Goal: Transaction & Acquisition: Purchase product/service

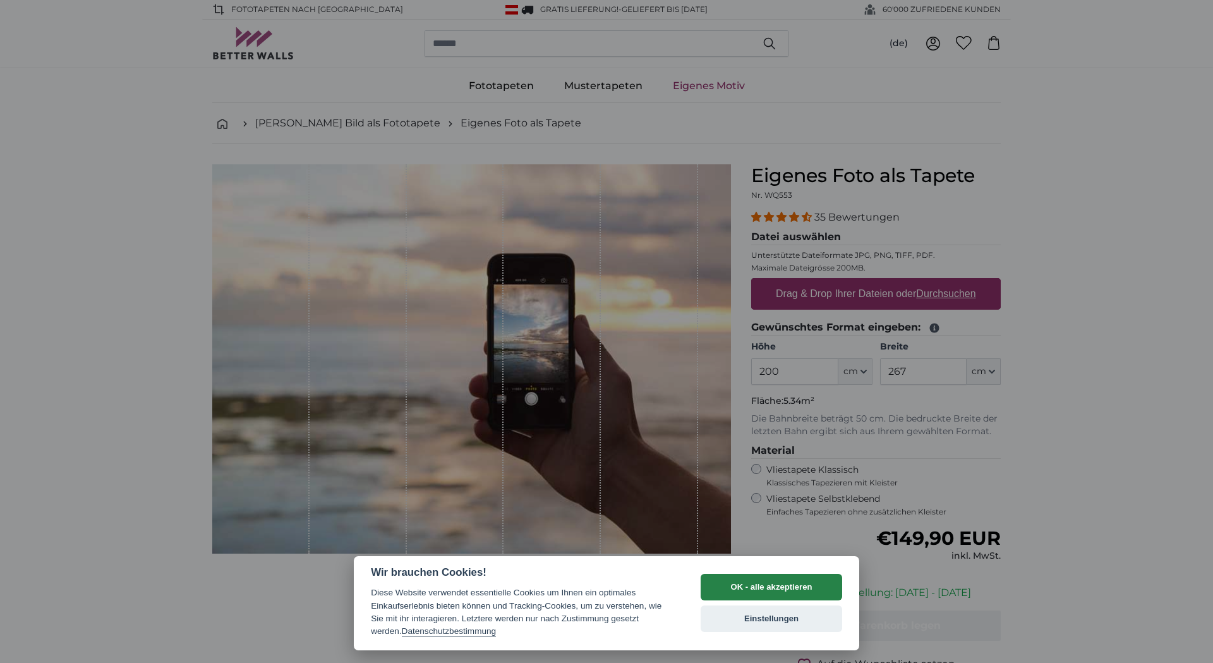
click at [807, 588] on button "OK - alle akzeptieren" at bounding box center [771, 587] width 141 height 27
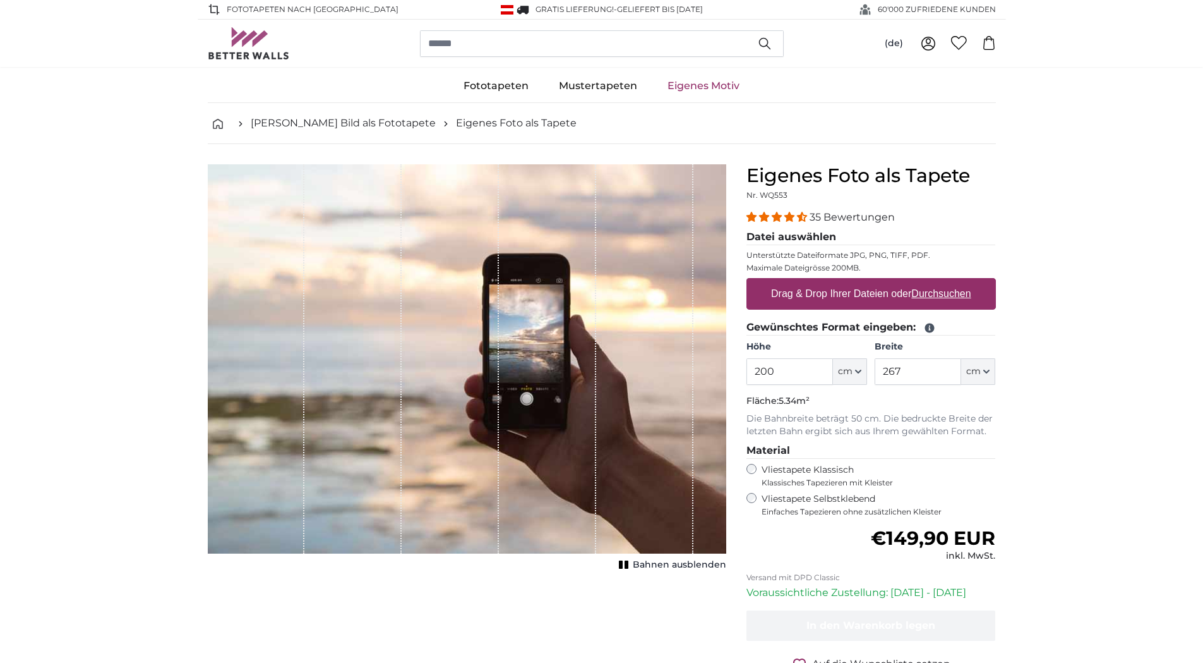
click at [802, 503] on label "Vliestapete Selbstklebend Einfaches Tapezieren ohne zusätzlichen Kleister" at bounding box center [879, 505] width 234 height 24
click at [853, 368] on span "cm" at bounding box center [845, 371] width 15 height 13
click at [802, 365] on input "200" at bounding box center [790, 371] width 87 height 27
drag, startPoint x: 803, startPoint y: 373, endPoint x: 729, endPoint y: 373, distance: 73.9
click at [729, 373] on product-detail "Abbrechen Bild zuschneiden Bahnen ausblenden Eigenes Foto als Tapete Nr. WQ553 …" at bounding box center [602, 438] width 809 height 589
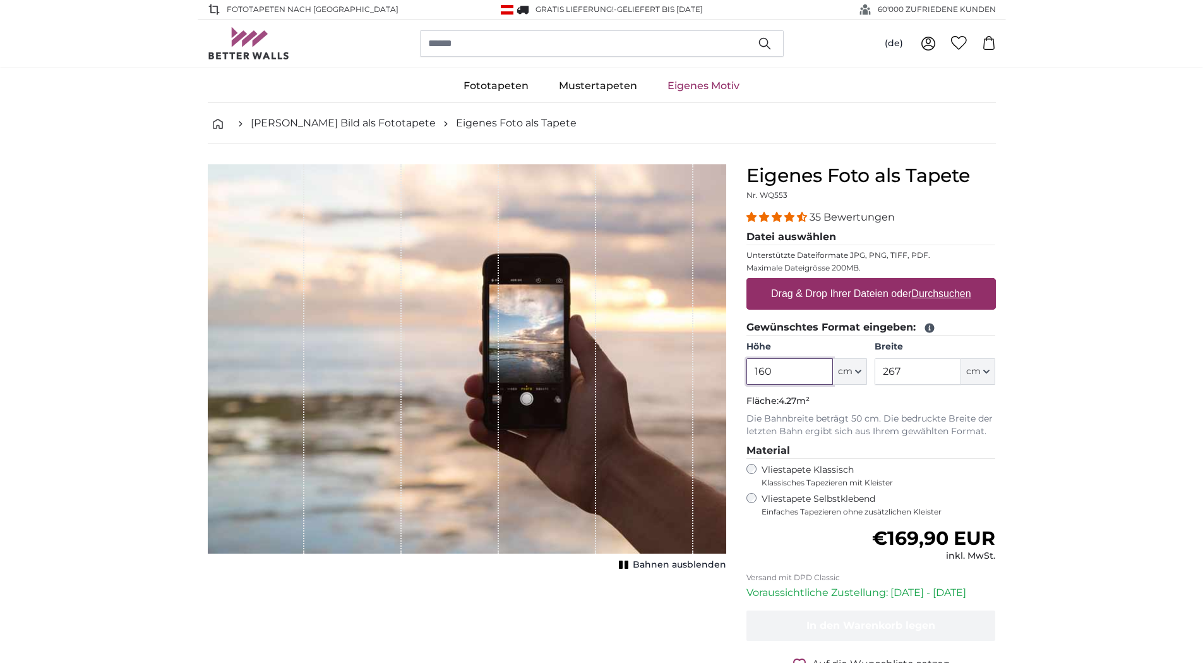
type input "160"
click at [951, 376] on input "267" at bounding box center [918, 371] width 87 height 27
drag, startPoint x: 949, startPoint y: 374, endPoint x: 857, endPoint y: 370, distance: 91.7
click at [857, 370] on div "Höhe 160 ft cm Centimeter (cm) Inches (inch) Feet (ft. in.) Breite 267 ft cm Ce…" at bounding box center [872, 362] width 250 height 44
type input "120"
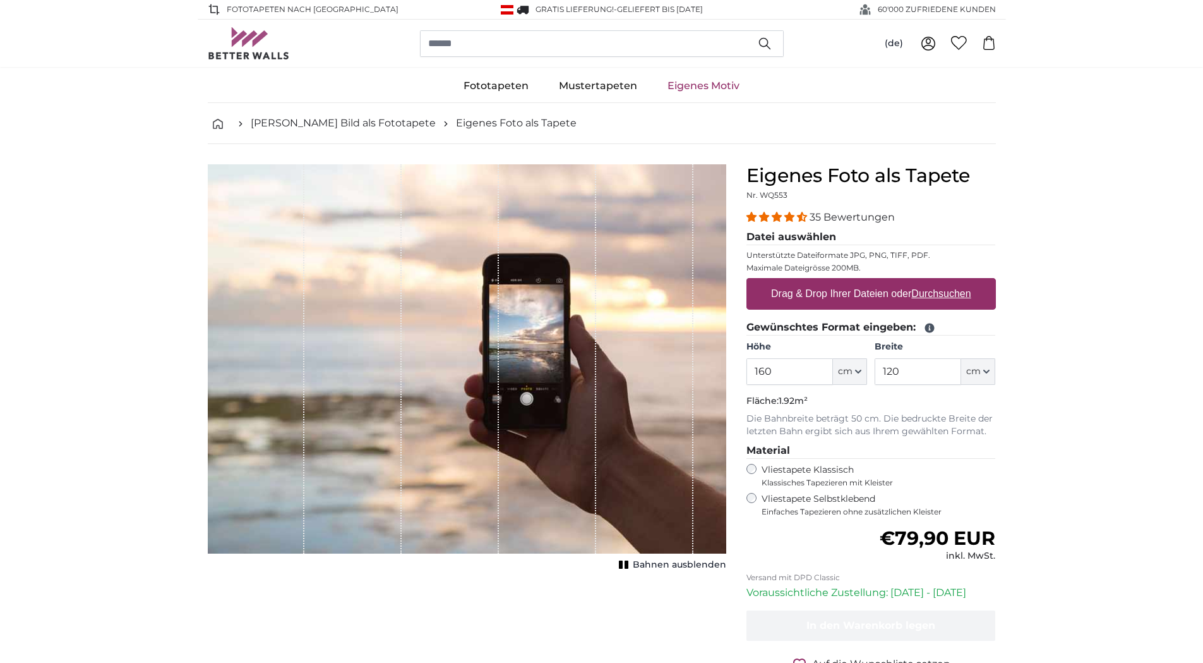
click at [268, 231] on div "1 of 1" at bounding box center [256, 358] width 97 height 389
click at [856, 300] on label "Drag & Drop Ihrer Dateien oder Durchsuchen" at bounding box center [871, 293] width 210 height 25
click at [856, 282] on input "Drag & Drop Ihrer Dateien oder Durchsuchen" at bounding box center [872, 280] width 250 height 4
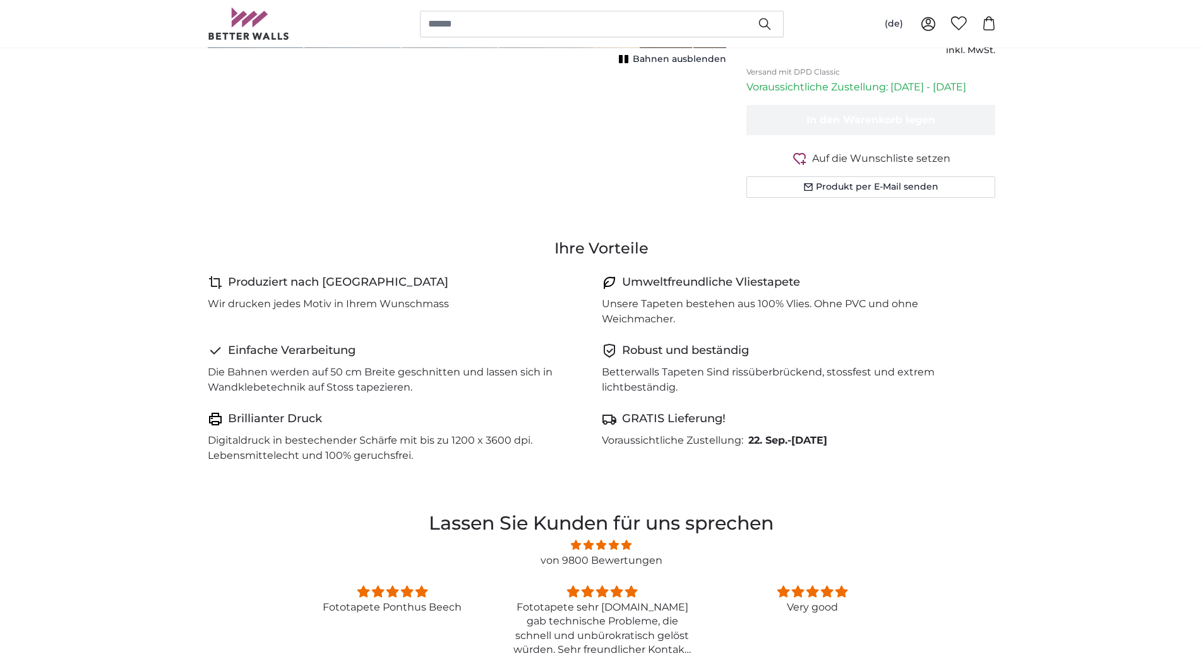
scroll to position [632, 0]
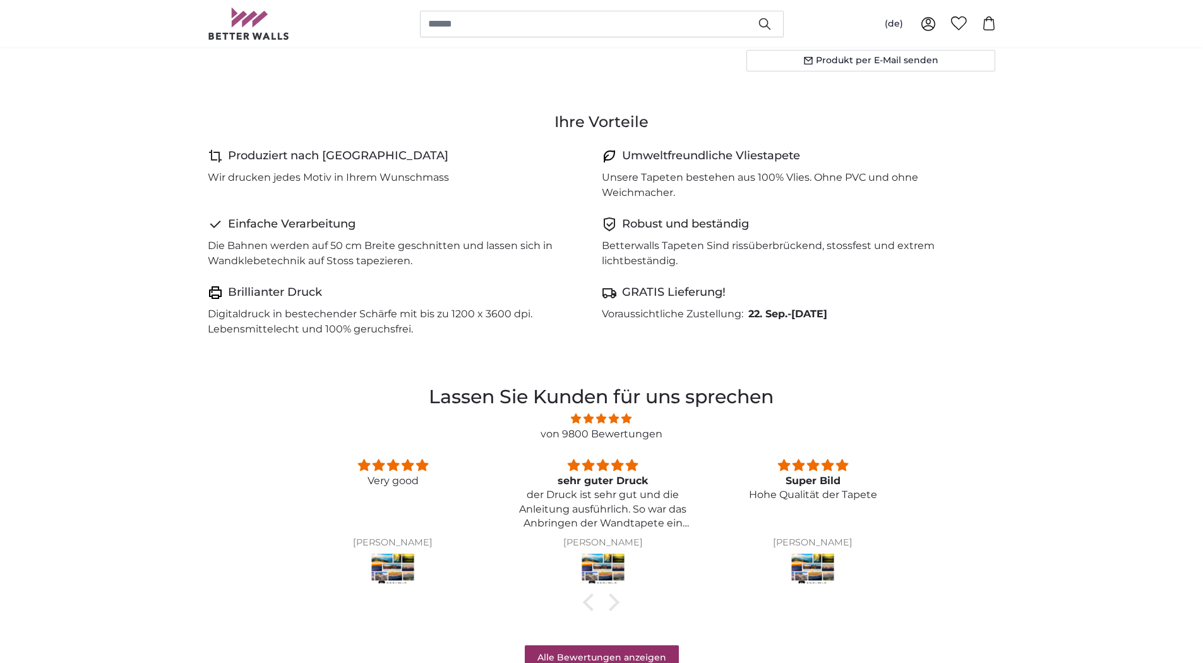
drag, startPoint x: 1154, startPoint y: 0, endPoint x: 1008, endPoint y: 416, distance: 440.5
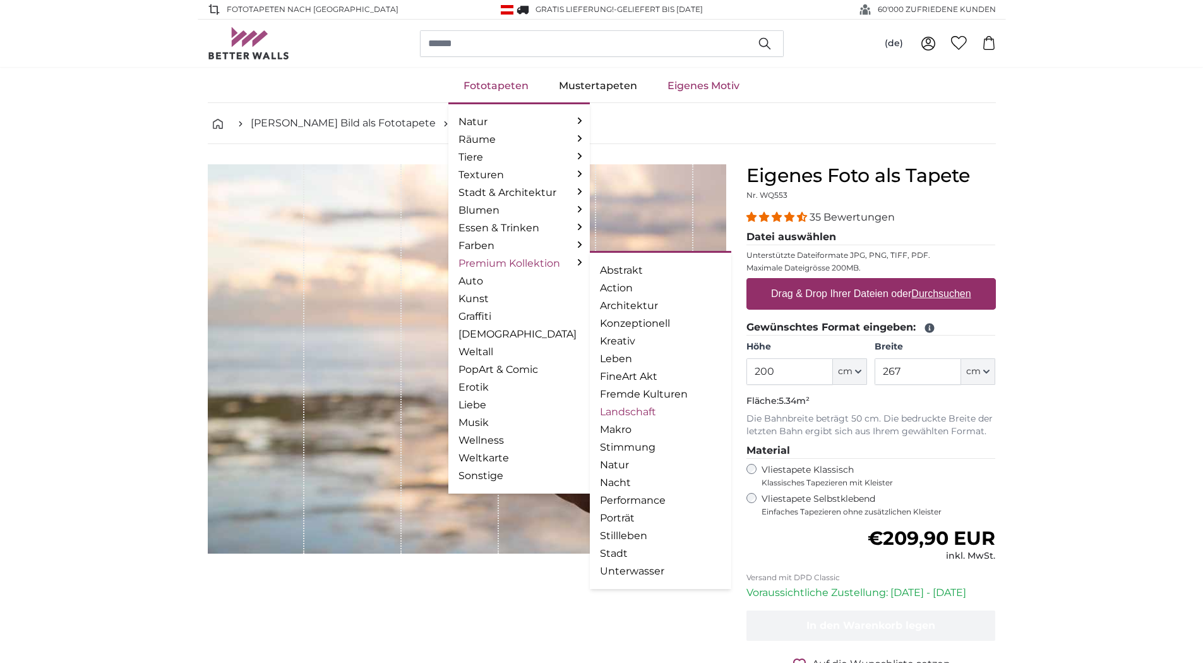
click at [621, 404] on link "Landschaft" at bounding box center [660, 411] width 121 height 15
